Goal: Transaction & Acquisition: Book appointment/travel/reservation

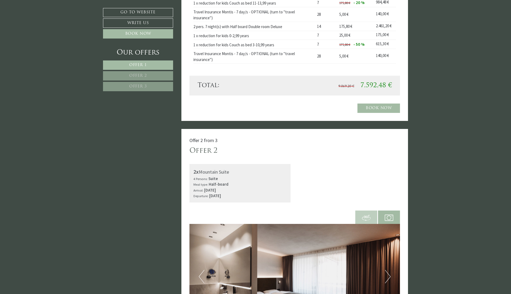
scroll to position [535, 0]
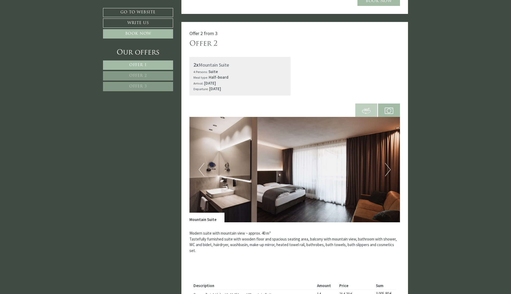
click at [391, 172] on img at bounding box center [294, 169] width 211 height 105
click at [389, 171] on button "Next" at bounding box center [388, 169] width 6 height 13
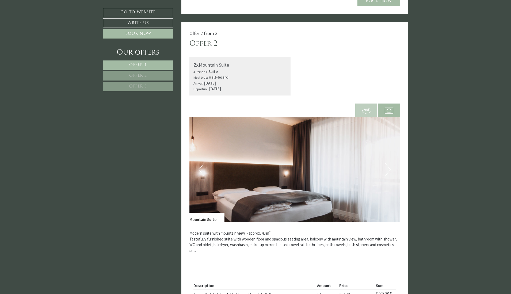
click at [389, 171] on button "Next" at bounding box center [388, 169] width 6 height 13
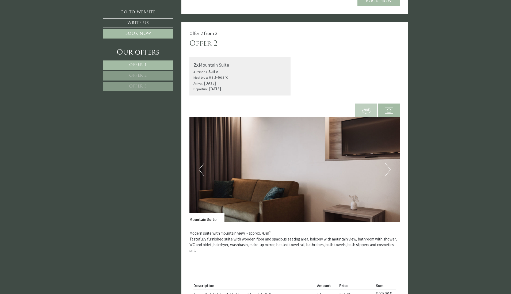
click at [389, 171] on button "Next" at bounding box center [388, 169] width 6 height 13
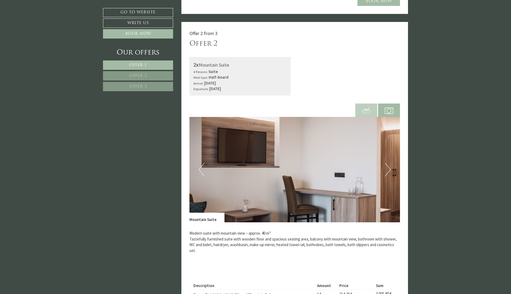
click at [389, 171] on button "Next" at bounding box center [388, 169] width 6 height 13
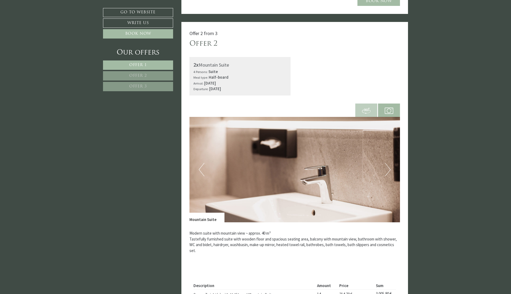
click at [389, 171] on button "Next" at bounding box center [388, 169] width 6 height 13
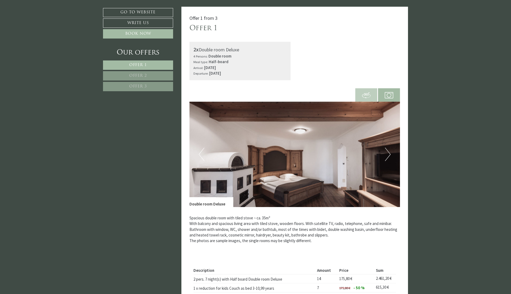
scroll to position [214, 0]
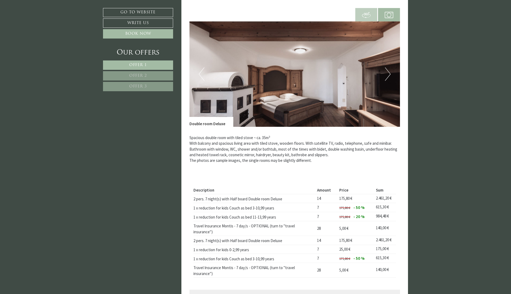
click at [388, 78] on button "Next" at bounding box center [388, 73] width 6 height 13
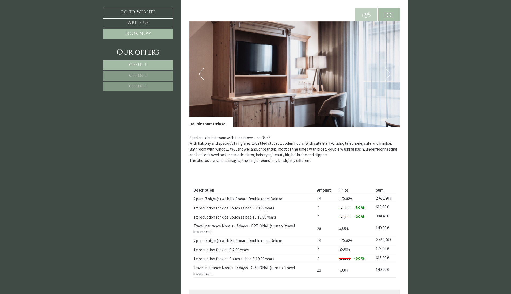
click at [388, 78] on button "Next" at bounding box center [388, 73] width 6 height 13
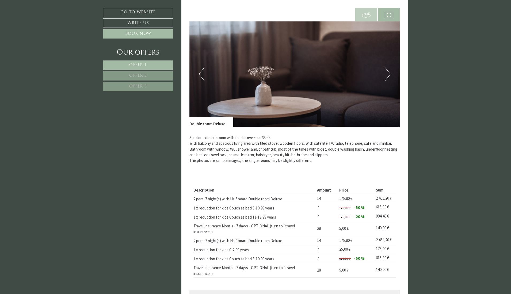
click at [388, 78] on button "Next" at bounding box center [388, 73] width 6 height 13
click at [386, 75] on button "Next" at bounding box center [388, 73] width 6 height 13
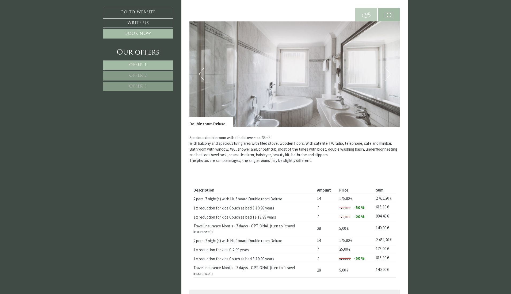
click at [386, 75] on button "Next" at bounding box center [388, 73] width 6 height 13
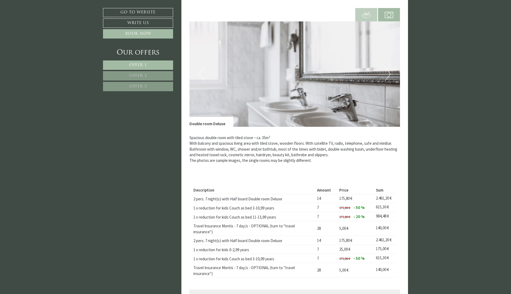
click at [386, 75] on button "Next" at bounding box center [388, 73] width 6 height 13
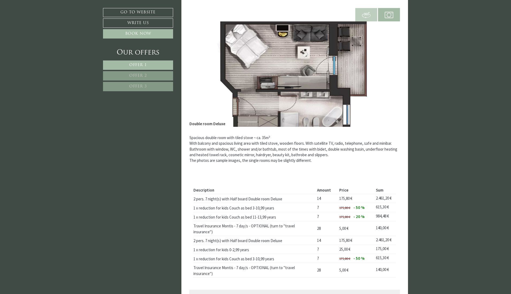
click at [386, 75] on button "Next" at bounding box center [388, 73] width 6 height 13
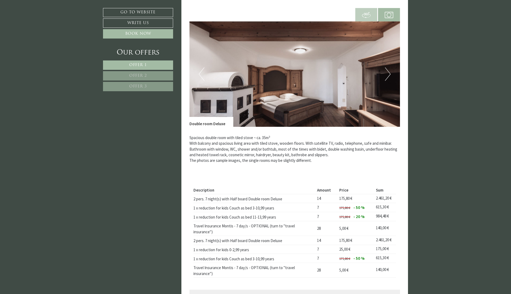
click at [199, 74] on button "Previous" at bounding box center [202, 73] width 6 height 13
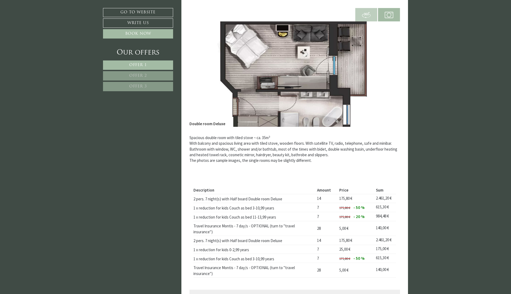
scroll to position [134, 0]
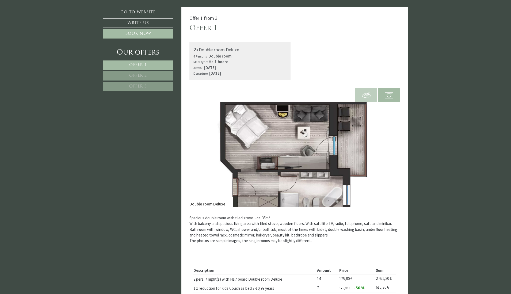
click at [290, 139] on img at bounding box center [294, 154] width 211 height 105
click at [190, 157] on img at bounding box center [294, 154] width 211 height 105
click at [227, 186] on img at bounding box center [294, 154] width 211 height 105
click at [203, 203] on div "Double room Deluxe" at bounding box center [211, 202] width 44 height 10
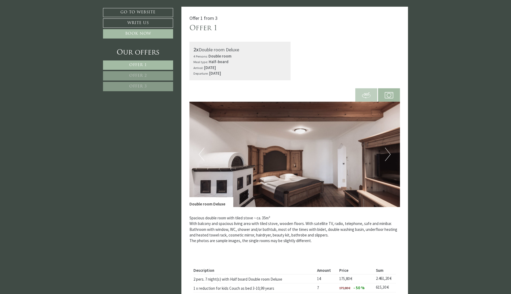
click at [388, 154] on button "Next" at bounding box center [388, 154] width 6 height 13
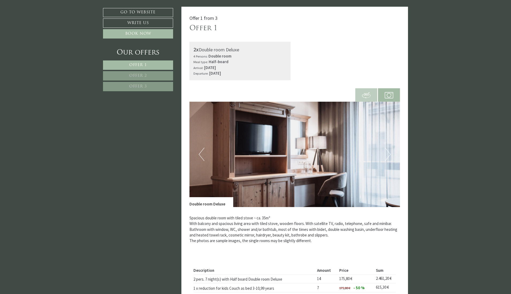
click at [388, 154] on button "Next" at bounding box center [388, 154] width 6 height 13
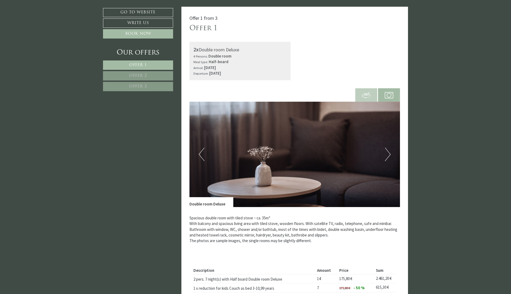
click at [388, 154] on button "Next" at bounding box center [388, 154] width 6 height 13
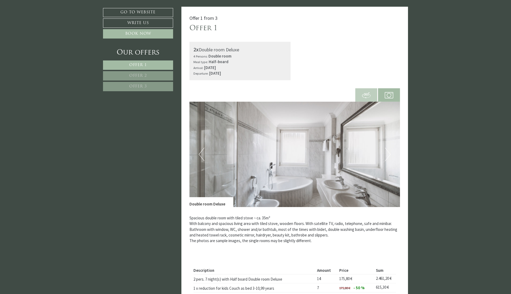
click at [388, 154] on button "Next" at bounding box center [388, 154] width 6 height 13
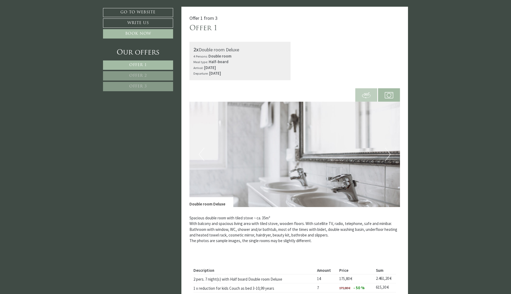
click at [388, 154] on button "Next" at bounding box center [388, 154] width 6 height 13
